Goal: Transaction & Acquisition: Subscribe to service/newsletter

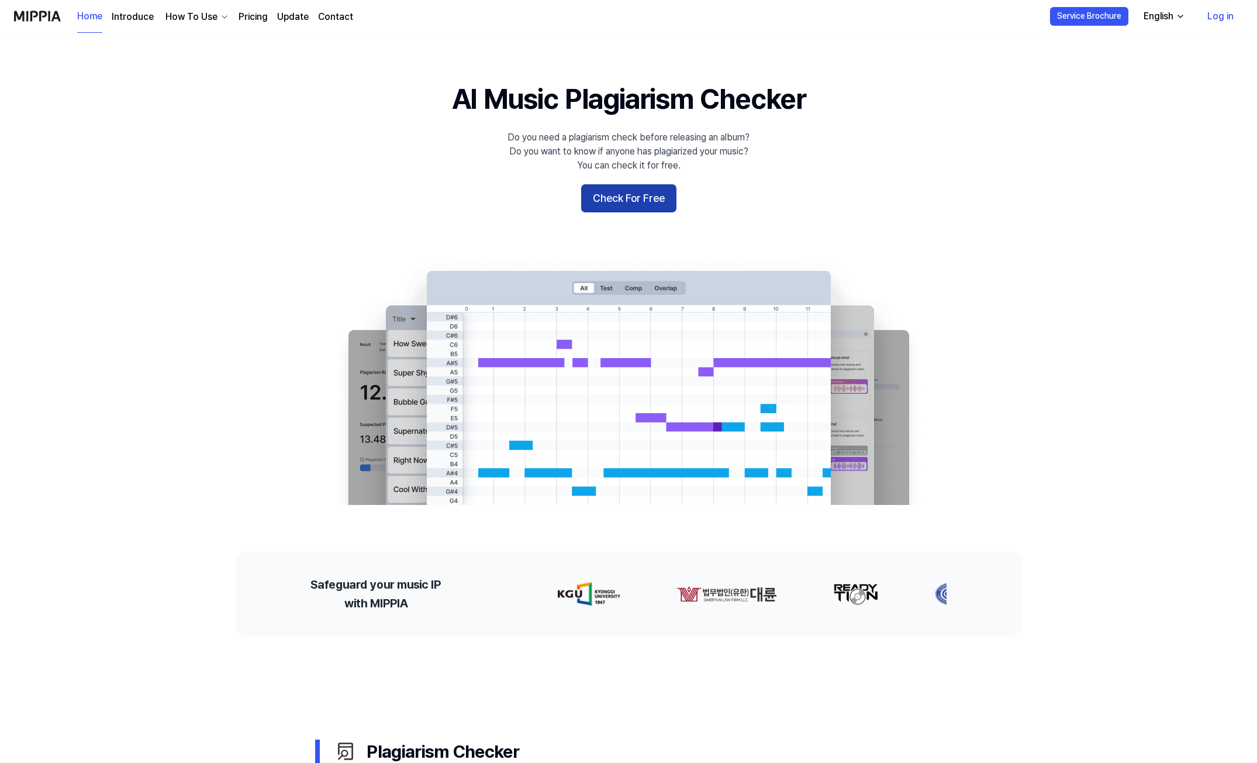
click at [627, 202] on button "Check For Free" at bounding box center [628, 198] width 95 height 28
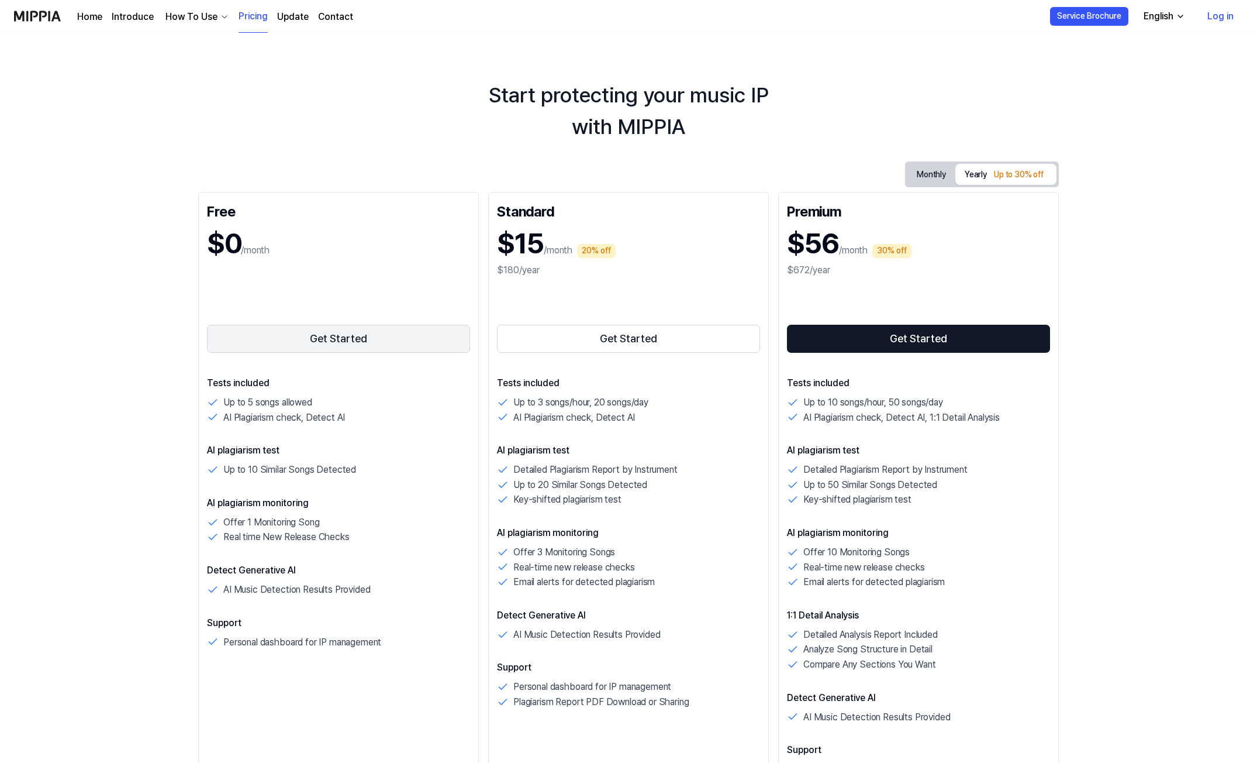
click at [317, 340] on button "Get Started" at bounding box center [338, 339] width 263 height 28
